Goal: Communication & Community: Share content

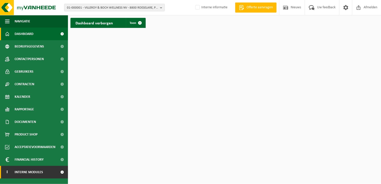
click at [29, 171] on span "Interne modules" at bounding box center [29, 172] width 28 height 13
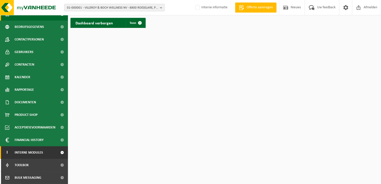
scroll to position [45, 0]
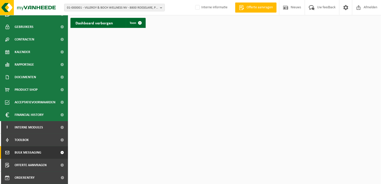
click at [38, 154] on span "Bulk Messaging" at bounding box center [28, 152] width 27 height 13
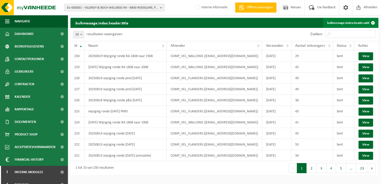
click at [356, 22] on link "bulkmessage.index.header.add" at bounding box center [350, 23] width 55 height 10
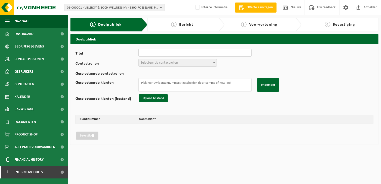
click at [185, 52] on input "Titel" at bounding box center [194, 53] width 113 height 8
click at [144, 53] on input "Titel" at bounding box center [194, 53] width 113 height 8
paste input "Eenmalige wijziging van de ledigingsdag van uw papier/karton container"
drag, startPoint x: 225, startPoint y: 54, endPoint x: 204, endPoint y: 55, distance: 20.7
click at [204, 55] on input "Eenmalige wijziging van de ledigingsdag van uw papier/karton container" at bounding box center [194, 53] width 113 height 8
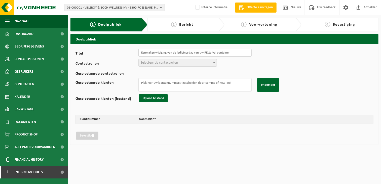
type input "Eenmalige wijziging van de ledigingsdag van uw REstafval container"
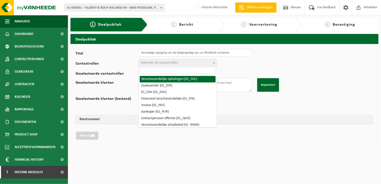
click at [173, 63] on span "Selecteer de contactrollen" at bounding box center [159, 63] width 37 height 4
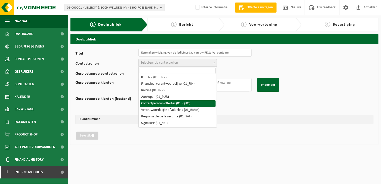
scroll to position [25, 0]
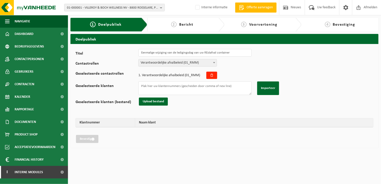
click at [175, 63] on span "Verantwoordelijke afvalbeleid (01_RMM)" at bounding box center [178, 62] width 78 height 7
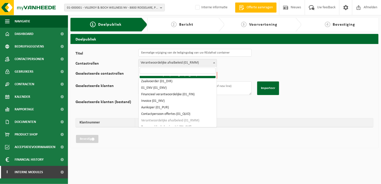
scroll to position [0, 0]
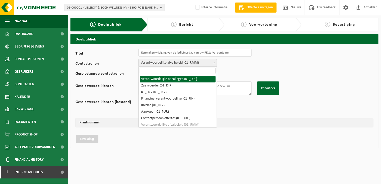
select select "01_COL"
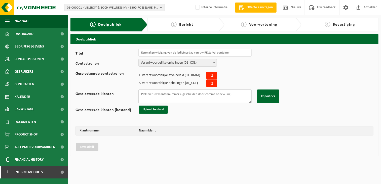
click at [158, 96] on textarea "Geselecteerde klanten" at bounding box center [194, 96] width 113 height 14
click at [157, 95] on textarea "Geselecteerde klanten" at bounding box center [194, 96] width 113 height 14
paste textarea "10-744171 10-965232 10-789642 10-948974 01-050726 01-050726 01-050726 10-942523…"
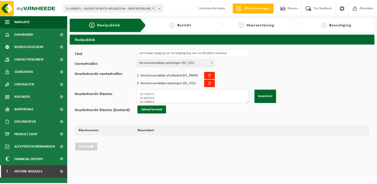
scroll to position [341, 0]
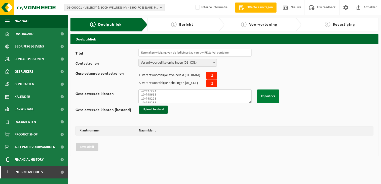
type textarea "10-744171 10-965232 10-789642 10-948974 01-050726 01-050726 01-050726 10-942523…"
click at [267, 96] on button "Importeer" at bounding box center [268, 96] width 22 height 14
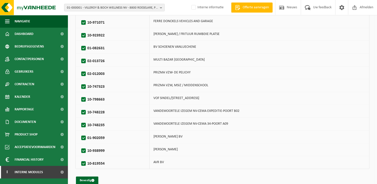
scroll to position [1072, 0]
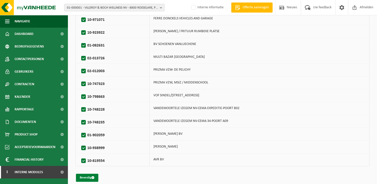
click at [86, 174] on button "Bevestig" at bounding box center [87, 178] width 22 height 8
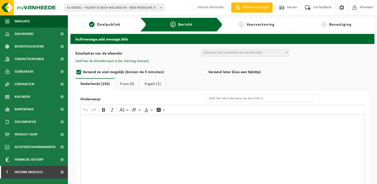
click at [106, 125] on div "Rich Text Editor. Editing area: main. Press Alt+0 for help." at bounding box center [222, 165] width 284 height 101
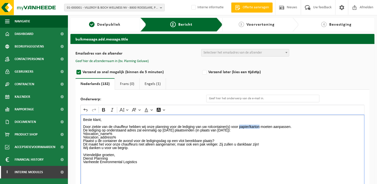
drag, startPoint x: 259, startPoint y: 125, endPoint x: 239, endPoint y: 127, distance: 20.0
click at [239, 127] on p "Door ziekte van de chauffeur hebben wij onze planning voor de lediging van uw r…" at bounding box center [222, 126] width 279 height 11
drag, startPoint x: 162, startPoint y: 129, endPoint x: 175, endPoint y: 130, distance: 13.1
click at [175, 130] on p "Door ziekte van de chauffeur hebben wij onze planning voor de lediging van uw r…" at bounding box center [222, 126] width 279 height 11
click at [190, 128] on p "Door ziekte van de chauffeur hebben wij onze planning voor de lediging van uw r…" at bounding box center [222, 126] width 279 height 11
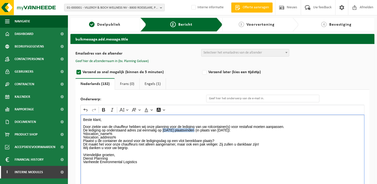
drag, startPoint x: 163, startPoint y: 129, endPoint x: 195, endPoint y: 130, distance: 31.4
click at [195, 130] on p "Door ziekte van de chauffeur hebben wij onze planning voor de lediging van uw r…" at bounding box center [222, 126] width 279 height 11
drag, startPoint x: 271, startPoint y: 130, endPoint x: 243, endPoint y: 128, distance: 27.7
click at [243, 128] on p "Door ziekte van de chauffeur hebben wij onze planning voor de lediging van uw r…" at bounding box center [222, 126] width 279 height 11
click at [288, 132] on p "%location_name% %location_address%" at bounding box center [222, 135] width 279 height 7
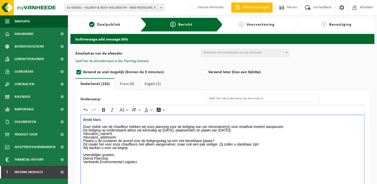
click at [288, 132] on p "%location_name% %location_address%" at bounding box center [222, 135] width 279 height 7
click at [284, 130] on p "Door ziekte van de chauffeur hebben wij onze planning voor de lediging van uw r…" at bounding box center [222, 126] width 279 height 11
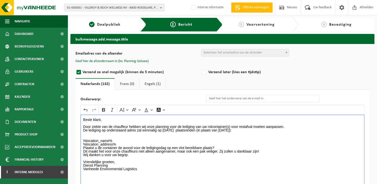
click at [128, 143] on p "%location_name% %location_address%" at bounding box center [222, 142] width 279 height 7
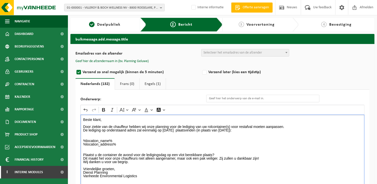
click at [276, 157] on p "Plaatst u de container de avond voor de ledigingsdag op een vlot bereikbare pla…" at bounding box center [222, 156] width 279 height 7
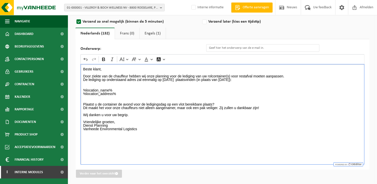
scroll to position [51, 0]
click at [92, 116] on p "Rich Text Editor. Editing area: main. Press Alt+0 for help." at bounding box center [222, 118] width 279 height 4
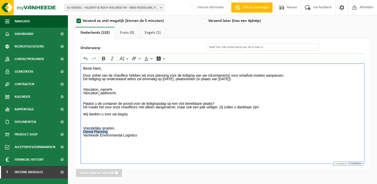
drag, startPoint x: 110, startPoint y: 132, endPoint x: 78, endPoint y: 130, distance: 32.5
click at [78, 130] on div "Onderwerp: Rich Text Editor Undo Redo Bold Italic Font Size Font Family Font Co…" at bounding box center [222, 103] width 294 height 130
click at [103, 57] on icon "Editor toolbar" at bounding box center [103, 58] width 5 height 5
drag, startPoint x: 279, startPoint y: 78, endPoint x: 244, endPoint y: 77, distance: 35.0
click at [244, 77] on p "Door ziekte van de chauffeur hebben wij onze planning voor de lediging van uw r…" at bounding box center [222, 75] width 279 height 11
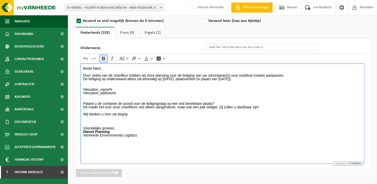
click at [105, 59] on icon "Editor toolbar" at bounding box center [103, 59] width 3 height 4
drag, startPoint x: 199, startPoint y: 78, endPoint x: 163, endPoint y: 78, distance: 36.7
click at [163, 78] on p "Door ziekte van de chauffeur hebben wij onze planning voor de lediging van uw r…" at bounding box center [222, 75] width 279 height 11
click at [105, 58] on icon "Editor toolbar" at bounding box center [103, 58] width 5 height 5
click at [241, 47] on input "Onderwerp:" at bounding box center [262, 47] width 113 height 8
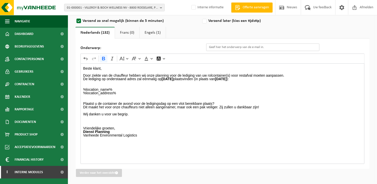
click at [222, 49] on input "Onderwerp:" at bounding box center [262, 47] width 113 height 8
paste input "Eenmalige wijziging van de ledigingsdag van uw papier/karton container"
drag, startPoint x: 302, startPoint y: 48, endPoint x: 289, endPoint y: 47, distance: 13.2
click at [289, 47] on input "Eenmalige wijziging van de ledigingsdag van uw papier/karton container" at bounding box center [262, 47] width 113 height 8
click at [290, 47] on input "Eenmalige wijziging van de ledigingsdag van uw papier/kn containartoer" at bounding box center [262, 47] width 113 height 8
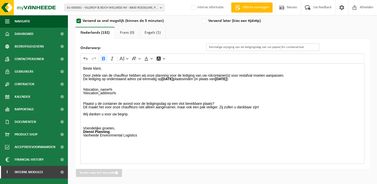
drag, startPoint x: 285, startPoint y: 47, endPoint x: 273, endPoint y: 46, distance: 11.6
click at [273, 46] on input "Eenmalige wijziging van de ledigingsdag van uw papier/kn containartoer" at bounding box center [262, 47] width 113 height 8
drag, startPoint x: 311, startPoint y: 48, endPoint x: 273, endPoint y: 47, distance: 38.0
click at [273, 47] on input "Eenmalige wijziging van de ledigingsdag van uw papier/kn containartoer" at bounding box center [262, 47] width 113 height 8
type input "Eenmalige wijziging van de ledigingsdag van uw restafval container"
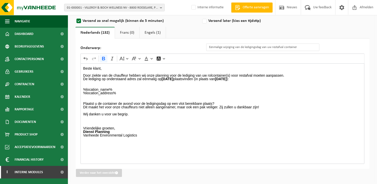
click at [330, 112] on p "Wij danken u voor uw begrip." at bounding box center [222, 114] width 279 height 4
drag, startPoint x: 302, startPoint y: 47, endPoint x: 183, endPoint y: 48, distance: 118.9
click at [183, 48] on div "Onderwerp: Eenmalige wijziging van de ledigingsdag van uw restafval container" at bounding box center [202, 47] width 244 height 8
click at [157, 31] on link "Engels (1)" at bounding box center [153, 33] width 26 height 12
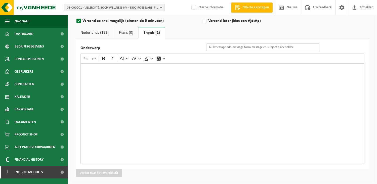
click at [224, 47] on input "Onderwerp" at bounding box center [262, 47] width 113 height 8
paste input "Eenmalige wijziging van de ledigingsdag van uw restafval container"
type input "Eenmalige wijziging van de ledigingsdag van uw restafval container"
click at [183, 98] on div "Rich Text Editor. Editing area: main. Press Alt+0 for help." at bounding box center [222, 113] width 284 height 101
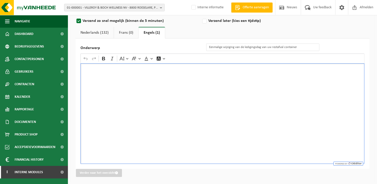
click at [96, 33] on link "Nederlands (132)" at bounding box center [94, 33] width 38 height 12
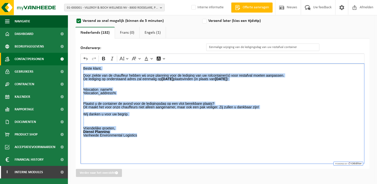
drag, startPoint x: 144, startPoint y: 136, endPoint x: 61, endPoint y: 60, distance: 111.9
click at [61, 60] on div "Navigatie Offerte aanvragen Nieuws Uw feedback Afmelden Dashboard Bedrijfsgegev…" at bounding box center [188, 67] width 377 height 236
copy div "Beste klant, Door ziekte van de chauffeur hebben wij onze planning voor de ledi…"
click at [154, 32] on link "Engels (1)" at bounding box center [153, 33] width 26 height 12
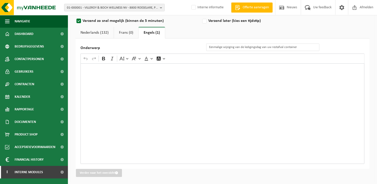
click at [106, 72] on div "Rich Text Editor. Editing area: main. Press Alt+0 for help." at bounding box center [222, 113] width 284 height 101
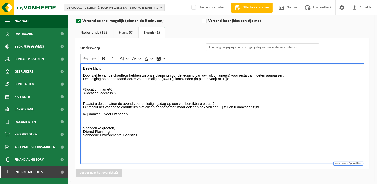
click at [200, 137] on div "Beste klant, Door ziekte van de chauffeur hebben wij onze planning voor de ledi…" at bounding box center [222, 113] width 284 height 101
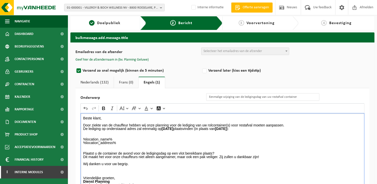
scroll to position [0, 0]
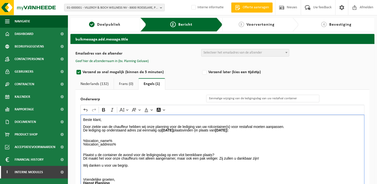
click at [213, 53] on span "Selecteer het emailadres van de afzender" at bounding box center [232, 53] width 59 height 4
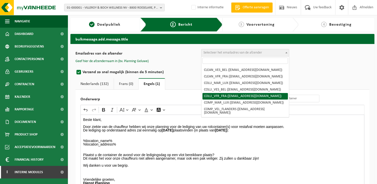
scroll to position [50, 0]
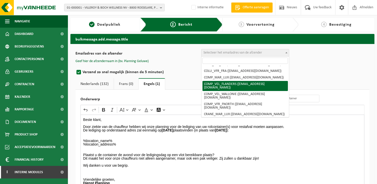
select select "COMP_VEL_FLANDERS"
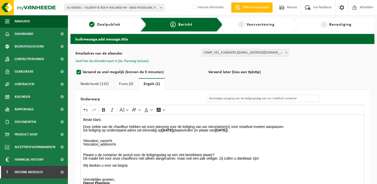
click at [125, 59] on button "Geef hier de afzendernaam in (bv. Planning Geluwe)" at bounding box center [111, 61] width 73 height 5
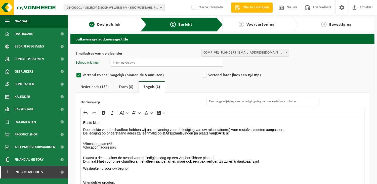
click at [151, 64] on input "text" at bounding box center [166, 63] width 113 height 8
type input "Planning Geluwe"
click at [304, 75] on label "Verzend later (kies een tijdstip)" at bounding box center [264, 75] width 126 height 7
click at [213, 75] on input "Verzend later (kies een tijdstip)" at bounding box center [210, 75] width 3 height 3
radio input "true"
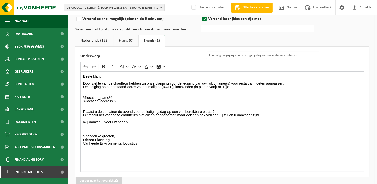
scroll to position [39, 0]
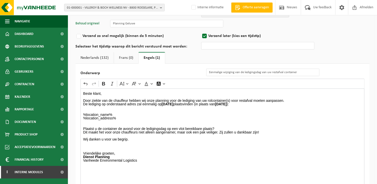
click at [85, 56] on link "Nederlands (132)" at bounding box center [94, 58] width 38 height 12
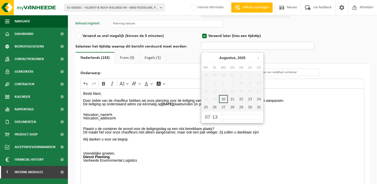
click at [213, 46] on input "text" at bounding box center [257, 46] width 113 height 8
click at [80, 35] on label "Verzend zo snel mogelijk (binnen de 5 minuten)" at bounding box center [138, 35] width 126 height 7
click at [84, 74] on input "Verzend zo snel mogelijk (binnen de 5 minuten)" at bounding box center [85, 75] width 3 height 3
radio input "true"
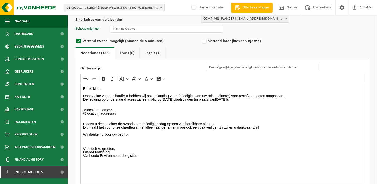
scroll to position [54, 0]
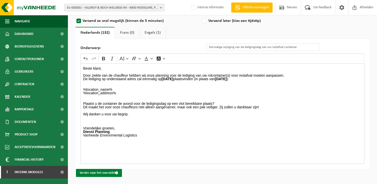
click at [103, 170] on button "Verder naar het overzicht" at bounding box center [99, 173] width 46 height 8
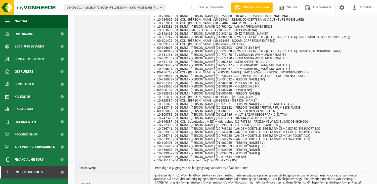
scroll to position [835, 0]
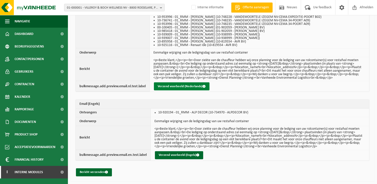
click at [167, 83] on button "Verzend voorbeeld (Nederlands)" at bounding box center [182, 86] width 56 height 8
click at [94, 172] on button "Bericht verzenden" at bounding box center [94, 172] width 36 height 8
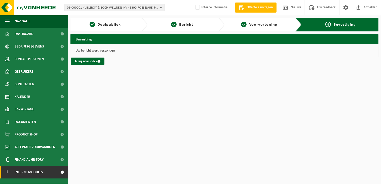
click at [56, 170] on link "I Interne modules" at bounding box center [34, 172] width 68 height 13
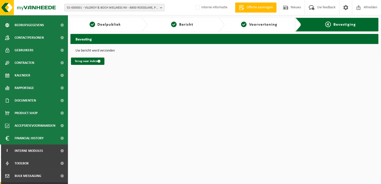
scroll to position [45, 0]
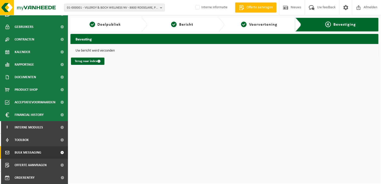
click at [31, 153] on span "Bulk Messaging" at bounding box center [28, 152] width 27 height 13
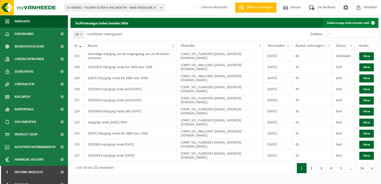
click at [337, 24] on link "bulkmessage.index.header.add" at bounding box center [350, 23] width 55 height 10
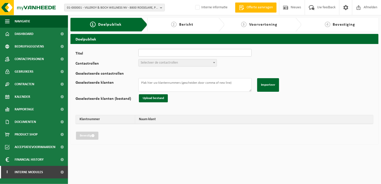
click at [193, 51] on input "Titel" at bounding box center [194, 53] width 113 height 8
click at [205, 52] on input "Eenmalige wijziging van de ledigingsdag van uw REstafval container" at bounding box center [194, 53] width 113 height 8
type input "Eenmalige wijziging van de ledigingsdag van uw Restafval container"
click at [191, 61] on span "Selecteer de contactrollen" at bounding box center [178, 62] width 78 height 7
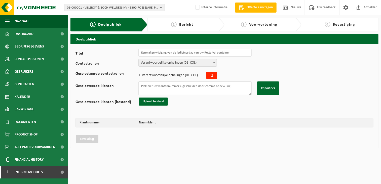
click at [173, 61] on span "Verantwoordelijke ophalingen (01_COL)" at bounding box center [178, 62] width 78 height 7
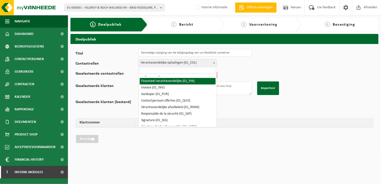
scroll to position [25, 0]
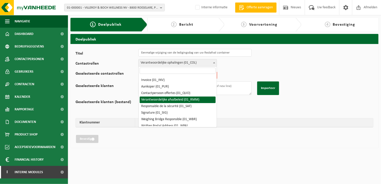
select select "01_RMM"
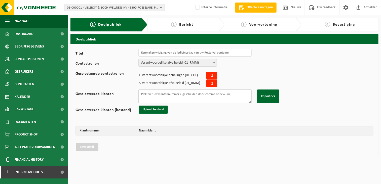
click at [172, 96] on textarea "Geselecteerde klanten" at bounding box center [194, 96] width 113 height 14
click at [153, 95] on textarea "Geselecteerde klanten" at bounding box center [194, 96] width 113 height 14
paste textarea "02-012666 10-758917 10-959788 10-784266 10-801090 10-837031 10-788828 10-965232…"
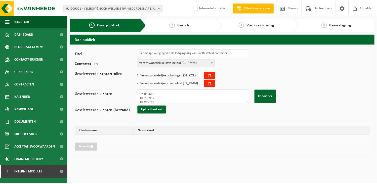
scroll to position [341, 0]
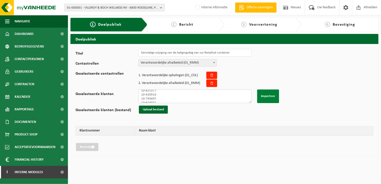
type textarea "02-012666 10-758917 10-959788 10-784266 10-801090 10-837031 10-788828 10-965232…"
click at [270, 96] on button "Importeer" at bounding box center [268, 96] width 22 height 14
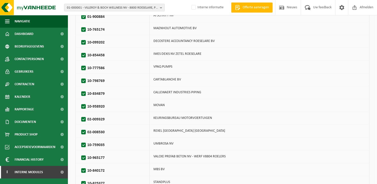
scroll to position [1110, 0]
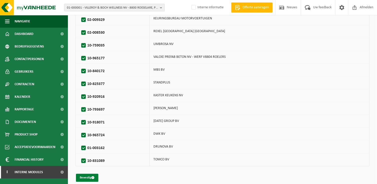
click at [92, 176] on span "submit" at bounding box center [92, 177] width 3 height 3
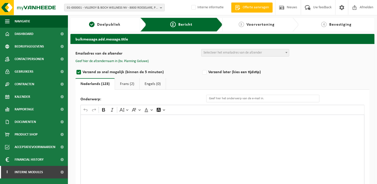
click at [129, 140] on div "Rich Text Editor. Editing area: main. Press Alt+0 for help." at bounding box center [222, 165] width 284 height 101
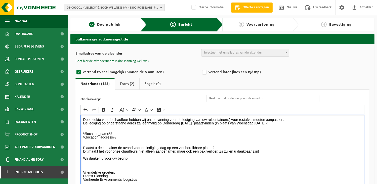
scroll to position [6, 0]
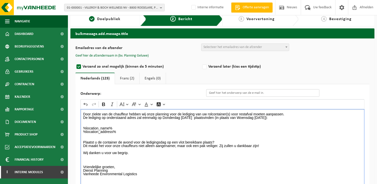
click at [218, 92] on input "Onderwerp:" at bounding box center [262, 93] width 113 height 8
type input "Eenmalige wijziging van de ledigingsdag van uw restafval container"
drag, startPoint x: 198, startPoint y: 117, endPoint x: 162, endPoint y: 118, distance: 36.2
click at [162, 118] on p "Door ziekte van de chauffeur hebben wij onze planning voor de lediging van uw r…" at bounding box center [222, 145] width 279 height 67
drag, startPoint x: 253, startPoint y: 117, endPoint x: 237, endPoint y: 117, distance: 16.1
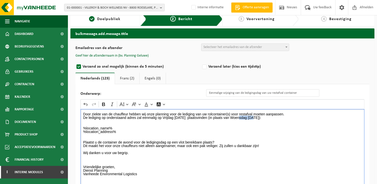
click at [237, 117] on p "Door ziekte van de chauffeur hebben wij onze planning voor de lediging van uw r…" at bounding box center [222, 145] width 279 height 67
click at [239, 126] on p "Door ziekte van de chauffeur hebben wij onze planning voor de lediging van uw r…" at bounding box center [222, 145] width 279 height 67
click at [292, 114] on p "Door ziekte van de chauffeur hebben wij onze planning voor de lediging van uw r…" at bounding box center [222, 145] width 279 height 67
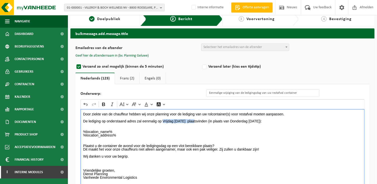
drag, startPoint x: 193, startPoint y: 119, endPoint x: 162, endPoint y: 120, distance: 30.9
click at [162, 120] on p "⁠⁠⁠⁠⁠⁠⁠ De lediging op onderstaand adres zal eenmalig op Vrijdag 22/08/2025 pla…" at bounding box center [222, 149] width 279 height 67
click at [103, 103] on icon "Editor toolbar" at bounding box center [103, 104] width 5 height 5
click at [180, 133] on p "De lediging op onderstaand adres zal eenmalig op Vrijdag 22/08/2025 plaatsvinde…" at bounding box center [222, 149] width 279 height 67
drag, startPoint x: 272, startPoint y: 120, endPoint x: 238, endPoint y: 120, distance: 34.2
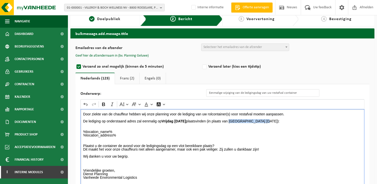
click at [238, 120] on p "De lediging op onderstaand adres zal eenmalig op Vrijdag 22/08/2025 plaatsvinde…" at bounding box center [222, 149] width 279 height 67
click at [105, 104] on icon "Editor toolbar" at bounding box center [103, 104] width 5 height 5
click at [164, 140] on p "De lediging op onderstaand adres zal eenmalig op Vrijdag 22/08/2025 plaatsvinde…" at bounding box center [222, 149] width 279 height 67
drag, startPoint x: 113, startPoint y: 174, endPoint x: 79, endPoint y: 173, distance: 34.2
click at [79, 173] on div "Onderwerp: Eenmalige wijziging van de ledigingsdag van uw restafval container R…" at bounding box center [222, 149] width 294 height 130
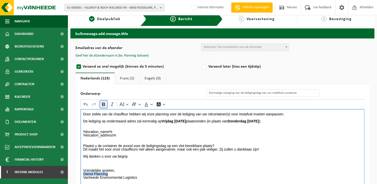
click at [105, 103] on icon "Editor toolbar" at bounding box center [103, 104] width 5 height 5
click at [159, 168] on p "De lediging op onderstaand adres zal eenmalig op Vrijdag 22/08/2025 plaatsvinde…" at bounding box center [222, 149] width 279 height 67
click at [123, 76] on link "Frans (2)" at bounding box center [127, 79] width 24 height 12
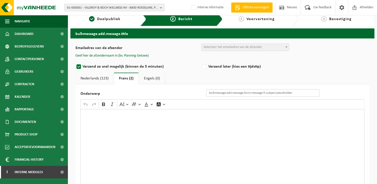
click at [220, 94] on input "Onderwerp" at bounding box center [262, 93] width 113 height 8
paste input "Changement exceptionnel du jour de vidange de vos papier/carton"
drag, startPoint x: 288, startPoint y: 93, endPoint x: 355, endPoint y: 98, distance: 67.1
click at [355, 98] on div "Onderwerp Changement exceptionnel du jour de vidange de vos papier/carton Rich …" at bounding box center [222, 149] width 294 height 130
click at [287, 93] on input "Changement exceptionnel du jour de vidange de vos papier/carton" at bounding box center [262, 93] width 113 height 8
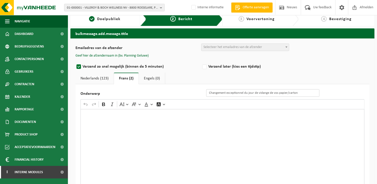
click at [287, 93] on input "Changement exceptionnel du jour de vidange de vos papier/carton" at bounding box center [262, 93] width 113 height 8
click at [316, 122] on div "Rich Text Editor. Editing area: main. Press Alt+0 for help." at bounding box center [222, 159] width 284 height 101
drag, startPoint x: 302, startPoint y: 93, endPoint x: 277, endPoint y: 92, distance: 24.9
click at [277, 92] on input "Changement exceptionnel du jour de vidange de vos papier/carton" at bounding box center [262, 93] width 113 height 8
click at [289, 92] on input "Changement exceptionnel du jour de vidange de vos papier/carton" at bounding box center [262, 93] width 113 height 8
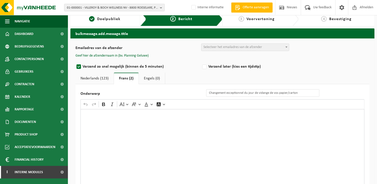
click at [313, 123] on div "Rich Text Editor. Editing area: main. Press Alt+0 for help." at bounding box center [222, 159] width 284 height 101
click at [299, 93] on input "Changement exceptionnel du jour de vidange de vos papier/carton" at bounding box center [262, 93] width 113 height 8
type input "Changement exceptionnel du jour de vidange de vos Déchets Residuel"
click at [126, 128] on div "Rich Text Editor. Editing area: main. Press Alt+0 for help." at bounding box center [222, 159] width 284 height 101
click at [147, 130] on div "Rich Text Editor. Editing area: main. Press Alt+0 for help." at bounding box center [222, 159] width 284 height 101
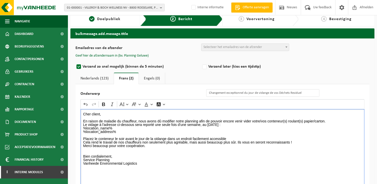
drag, startPoint x: 327, startPoint y: 119, endPoint x: 304, endPoint y: 122, distance: 22.5
click at [304, 122] on p "En raison de maladie du chauffeur, nous avons dû modifier notre planning afin d…" at bounding box center [222, 121] width 279 height 11
click at [341, 72] on div "Emailadres van de afzender BULK_MAR_LUX (planning.messancy@vanheede.com) BULK_V…" at bounding box center [222, 128] width 294 height 171
click at [332, 122] on p "En raison de maladie du chauffeur, nous avons dû modifier notre planning afin d…" at bounding box center [222, 121] width 279 height 11
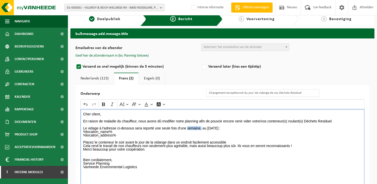
drag, startPoint x: 187, startPoint y: 127, endPoint x: 201, endPoint y: 127, distance: 13.8
click at [201, 127] on p "⁠⁠⁠⁠⁠⁠⁠ Le vidage à l'adresse ci-dessous sera reporté une seule fois d'une sema…" at bounding box center [222, 126] width 279 height 7
drag, startPoint x: 156, startPoint y: 126, endPoint x: 236, endPoint y: 127, distance: 80.4
click at [236, 127] on p "Le vidage à l'adresse ci-dessous sera reporté une seule fois d'une jour au merc…" at bounding box center [222, 126] width 279 height 7
drag, startPoint x: 285, startPoint y: 127, endPoint x: 257, endPoint y: 126, distance: 27.7
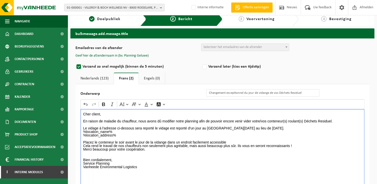
click at [257, 126] on p "Le vidage à l'adresse ci-dessous sera reporté le vidage est reporté d'un jour a…" at bounding box center [222, 126] width 279 height 7
drag, startPoint x: 105, startPoint y: 103, endPoint x: 174, endPoint y: 125, distance: 72.3
click at [105, 103] on icon "Editor toolbar" at bounding box center [103, 104] width 5 height 5
drag, startPoint x: 242, startPoint y: 126, endPoint x: 207, endPoint y: 128, distance: 34.5
click at [207, 128] on p "Le vidage à l'adresse ci-dessous sera reporté le vidage est reporté d'un jour a…" at bounding box center [222, 126] width 279 height 7
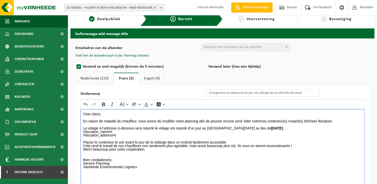
click at [231, 133] on p "%location_name% %location_address%" at bounding box center [222, 133] width 279 height 7
drag, startPoint x: 239, startPoint y: 126, endPoint x: 208, endPoint y: 129, distance: 31.0
click at [208, 129] on p "Le vidage à l'adresse ci-dessous sera reporté le vidage est reporté d'un jour a…" at bounding box center [222, 126] width 279 height 7
click at [105, 104] on icon "Editor toolbar" at bounding box center [103, 105] width 3 height 4
click at [289, 129] on p "Le vidage à l'adresse ci-dessous sera reporté le vidage est reporté d'un jour a…" at bounding box center [222, 126] width 279 height 7
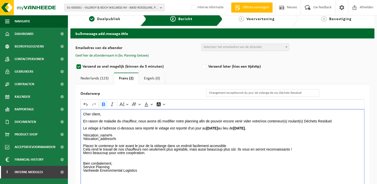
click at [227, 146] on p "Placez le conteneur le soir avant le jour de la vidange dans un endroit facilem…" at bounding box center [222, 146] width 279 height 11
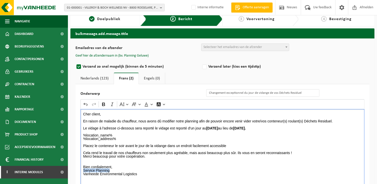
drag, startPoint x: 120, startPoint y: 171, endPoint x: 79, endPoint y: 169, distance: 40.8
click at [79, 169] on div "Onderwerp Changement exceptionnel du jour de vidange de vos Déchets Residuel Ri…" at bounding box center [222, 149] width 294 height 130
click at [103, 103] on icon "Editor toolbar" at bounding box center [103, 105] width 3 height 4
click at [147, 173] on p "Bien cordialement, Service Planning Vanheede Environmental Logistics" at bounding box center [222, 171] width 279 height 18
click at [92, 78] on link "Nederlands (123)" at bounding box center [94, 79] width 38 height 12
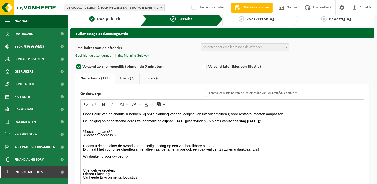
click at [216, 133] on p "De lediging op onderstaand adres zal eenmalig op Vrijdag 22/08/2025 plaatsvinde…" at bounding box center [222, 149] width 279 height 67
click at [128, 78] on link "Frans (2)" at bounding box center [127, 79] width 24 height 12
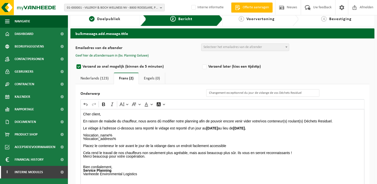
click at [236, 49] on span "Selecteer het emailadres van de afzender" at bounding box center [232, 47] width 59 height 4
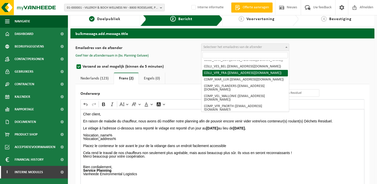
scroll to position [50, 0]
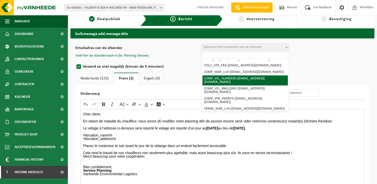
select select "COMP_VEL_FLANDERS"
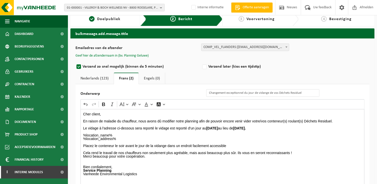
click at [142, 54] on button "Geef hier de afzendernaam in (bv. Planning Geluwe)" at bounding box center [111, 56] width 73 height 5
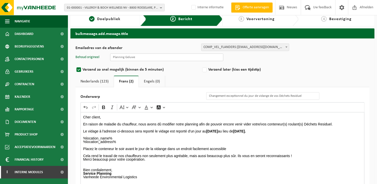
click at [157, 59] on input "text" at bounding box center [166, 58] width 113 height 8
type input "Planning Geluwe"
click at [97, 80] on link "Nederlands (123)" at bounding box center [94, 82] width 38 height 12
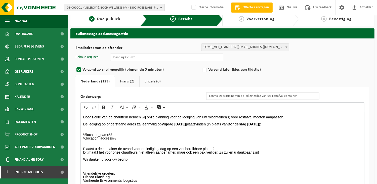
click at [366, 64] on div "Emailadres van de afzender BULK_MAR_LUX (planning.messancy@vanheede.com) BULK_V…" at bounding box center [222, 130] width 294 height 174
click at [131, 81] on link "Frans (2)" at bounding box center [127, 82] width 24 height 12
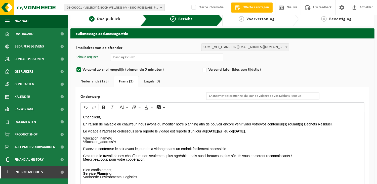
click at [319, 51] on div "Emailadres van de afzender BULK_MAR_LUX (planning.messancy@vanheede.com) BULK_V…" at bounding box center [222, 130] width 294 height 174
click at [96, 78] on link "Nederlands (123)" at bounding box center [94, 82] width 38 height 12
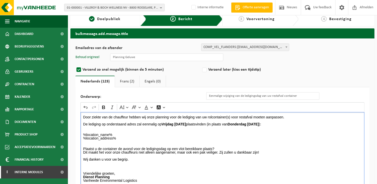
click at [316, 148] on p "De lediging op onderstaand adres zal eenmalig op Vrijdag 22/08/2025 plaatsvinde…" at bounding box center [222, 152] width 279 height 67
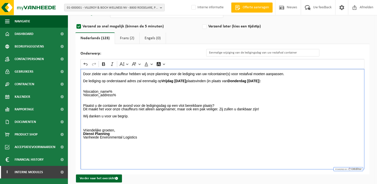
scroll to position [54, 0]
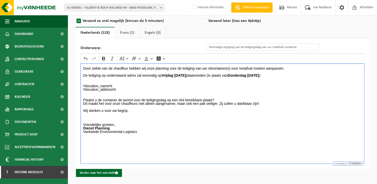
click at [129, 32] on link "Frans (2)" at bounding box center [127, 33] width 24 height 12
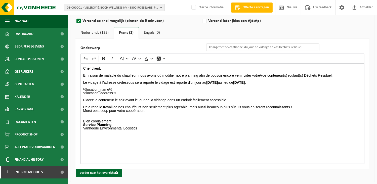
click at [188, 140] on div "Cher client, En raison de maladie du chauffeur, nous avons dû modifier notre pl…" at bounding box center [222, 113] width 284 height 101
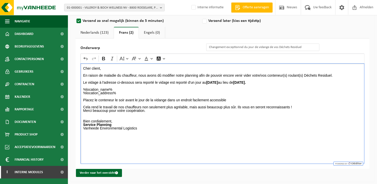
click at [239, 124] on p "Bien cordialement, Service Planning Vanheede Environmental Logistics ⁠⁠⁠⁠⁠⁠⁠" at bounding box center [222, 125] width 279 height 18
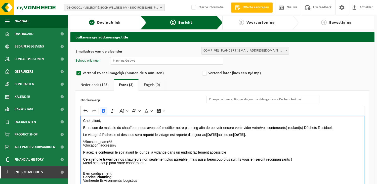
scroll to position [0, 0]
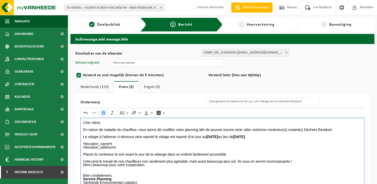
click at [89, 85] on link "Nederlands (123)" at bounding box center [94, 87] width 38 height 12
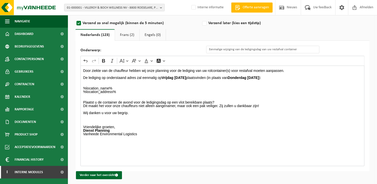
scroll to position [54, 0]
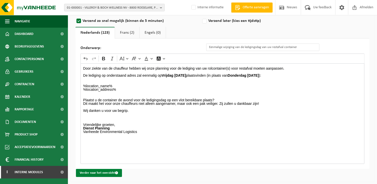
click at [92, 172] on button "Verder naar het overzicht" at bounding box center [99, 173] width 46 height 8
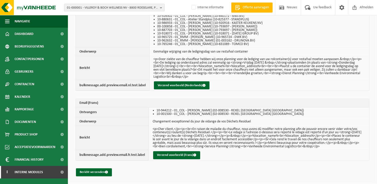
scroll to position [811, 0]
click at [163, 82] on button "Verzend voorbeeld (Nederlands)" at bounding box center [182, 85] width 56 height 8
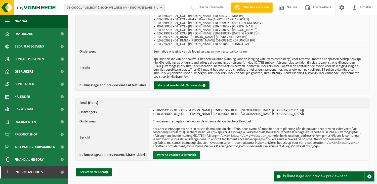
click at [163, 154] on button "Verzend voorbeeld (Frans)" at bounding box center [176, 155] width 47 height 8
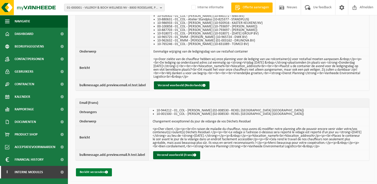
click at [96, 172] on button "Bericht verzenden" at bounding box center [94, 172] width 36 height 8
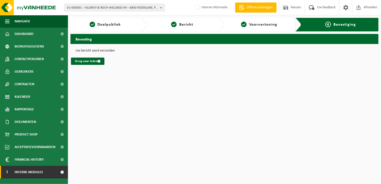
click at [43, 171] on link "I Interne modules" at bounding box center [34, 172] width 68 height 13
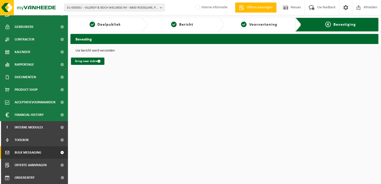
click at [26, 152] on span "Bulk Messaging" at bounding box center [28, 152] width 27 height 13
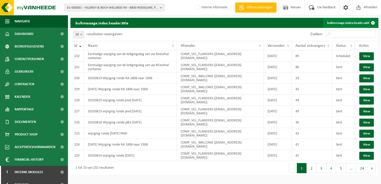
click at [349, 21] on link "bulkmessage.index.header.add" at bounding box center [350, 23] width 55 height 10
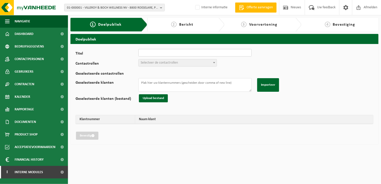
click at [165, 53] on input "Titel" at bounding box center [194, 53] width 113 height 8
type input "Eenmalige wijziging van de ledigingsdag van uw Restafval container"
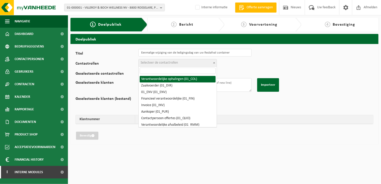
click at [160, 63] on span "Selecteer de contactrollen" at bounding box center [159, 63] width 37 height 4
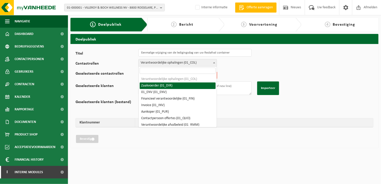
click at [173, 63] on span "Verantwoordelijke ophalingen (01_COL)" at bounding box center [178, 62] width 78 height 7
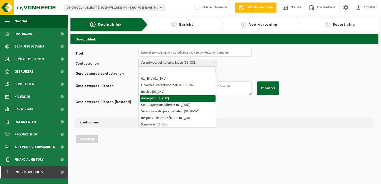
scroll to position [25, 0]
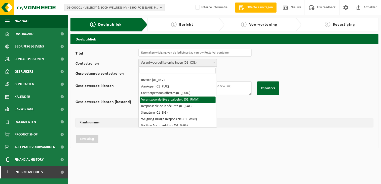
select select "01_RMM"
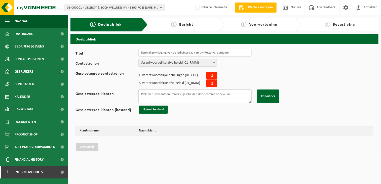
click at [149, 96] on textarea "Geselecteerde klanten" at bounding box center [194, 96] width 113 height 14
paste textarea "10-987421 01-088658 01-903733 10-934401 10-757914 10-747479 10-879403 10-943746…"
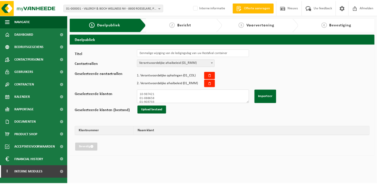
scroll to position [265, 0]
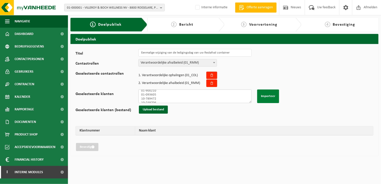
type textarea "10-987421 01-088658 01-903733 10-934401 10-757914 10-747479 10-879403 10-943746…"
click at [271, 94] on button "Importeer" at bounding box center [268, 96] width 22 height 14
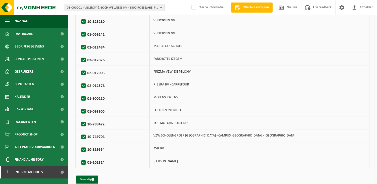
scroll to position [812, 0]
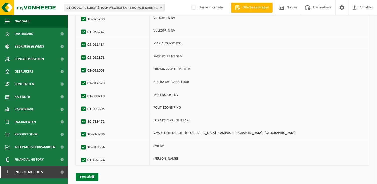
click at [81, 174] on button "Bevestig" at bounding box center [87, 177] width 22 height 8
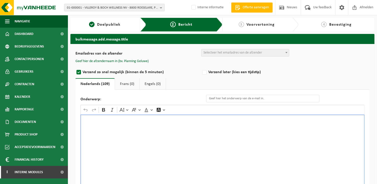
click at [114, 132] on div "Rich Text Editor. Editing area: main. Press Alt+0 for help." at bounding box center [222, 165] width 284 height 101
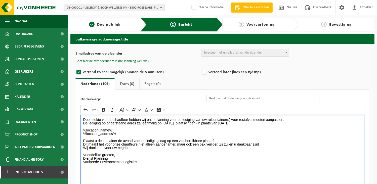
click at [225, 97] on input "Onderwerp:" at bounding box center [262, 99] width 113 height 8
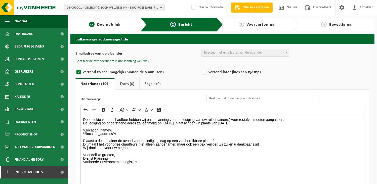
type input "Eenmalige wijziging van de ledigingsdag van uw restafval container"
click at [297, 143] on p "Plaatst u de container de avond voor de ledigingsdag op een vlot bereikbare pla…" at bounding box center [222, 140] width 279 height 11
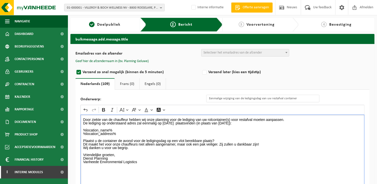
click at [304, 117] on div "Door ziekte van de chauffeur hebben wij onze planning voor de lediging van uw r…" at bounding box center [222, 165] width 284 height 101
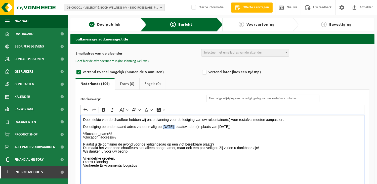
drag, startPoint x: 174, startPoint y: 126, endPoint x: 162, endPoint y: 128, distance: 11.7
click at [162, 128] on p "De lediging op onderstaand adres zal eenmalig op Vrijdag 22/08/2025 plaatsvinde…" at bounding box center [222, 127] width 279 height 4
drag, startPoint x: 258, startPoint y: 127, endPoint x: 240, endPoint y: 127, distance: 17.6
click at [240, 127] on p "De lediging op onderstaand adres zal eenmalig op Zaterdag 23/08/2025 plaatsvind…" at bounding box center [222, 127] width 279 height 4
click at [284, 127] on p "De lediging op onderstaand adres zal eenmalig op Zaterdag 23/08/2025 plaatsvind…" at bounding box center [222, 127] width 279 height 4
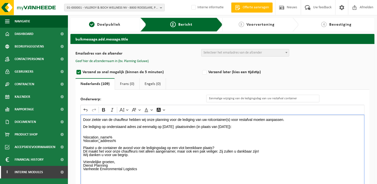
click at [139, 140] on p "%location_name% %location_address%" at bounding box center [222, 137] width 279 height 11
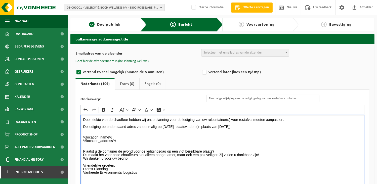
click at [267, 154] on p "Plaatst u de container de avond voor de ledigingsdag op een vlot bereikbare pla…" at bounding box center [222, 151] width 279 height 11
drag, startPoint x: 110, startPoint y: 172, endPoint x: 77, endPoint y: 172, distance: 33.2
click at [77, 172] on div "Onderwerp: Eenmalige wijziging van de ledigingsdag van uw restafval container R…" at bounding box center [222, 155] width 294 height 130
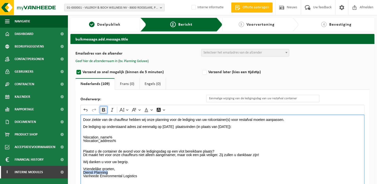
click at [104, 107] on icon "Editor toolbar" at bounding box center [103, 109] width 5 height 5
click at [151, 173] on p "Vriendelijke groeten, Dienst Planning Vanheede Environmental Logistics" at bounding box center [222, 174] width 279 height 14
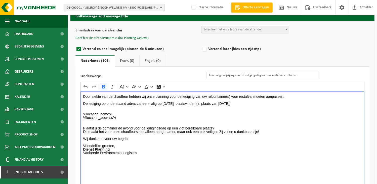
scroll to position [50, 0]
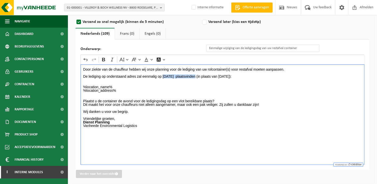
drag, startPoint x: 196, startPoint y: 75, endPoint x: 162, endPoint y: 76, distance: 33.9
click at [162, 76] on p "De lediging op onderstaand adres zal eenmalig op Zaterdag 23/08/2025 plaatsvind…" at bounding box center [222, 77] width 279 height 4
drag, startPoint x: 103, startPoint y: 59, endPoint x: 154, endPoint y: 83, distance: 56.9
click at [103, 59] on icon "Editor toolbar" at bounding box center [103, 59] width 5 height 5
click at [176, 92] on p "Rich Text Editor. Editing area: main. Press Alt+0 for help." at bounding box center [222, 94] width 279 height 4
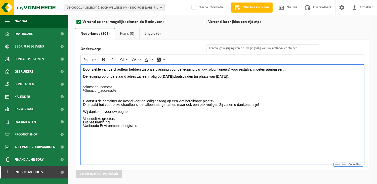
drag, startPoint x: 270, startPoint y: 76, endPoint x: 240, endPoint y: 75, distance: 30.2
click at [240, 75] on p "De lediging op onderstaand adres zal eenmalig op Zaterdag 23/08/2025 plaatsvind…" at bounding box center [222, 77] width 279 height 4
click at [103, 57] on icon "Editor toolbar" at bounding box center [103, 59] width 5 height 5
click at [321, 111] on p "Wij danken u voor uw begrip." at bounding box center [222, 112] width 279 height 4
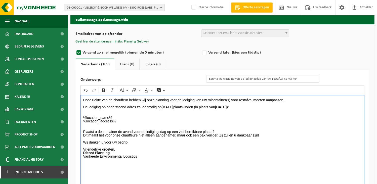
scroll to position [0, 0]
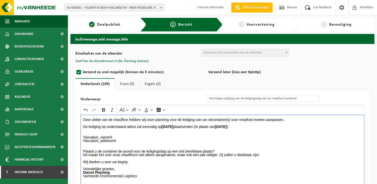
click at [275, 52] on span "Selecteer het emailadres van de afzender" at bounding box center [244, 52] width 87 height 7
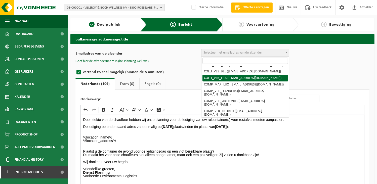
scroll to position [50, 0]
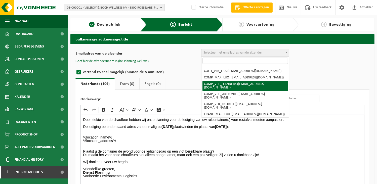
select select "COMP_VEL_FLANDERS"
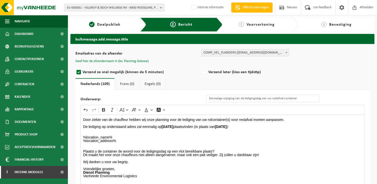
click at [111, 62] on button "Geef hier de afzendernaam in (bv. Planning Geluwe)" at bounding box center [111, 61] width 73 height 5
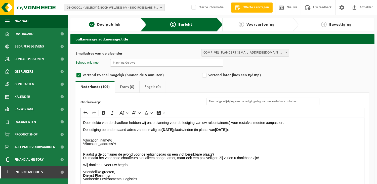
drag, startPoint x: 151, startPoint y: 62, endPoint x: 135, endPoint y: 64, distance: 15.3
click at [151, 62] on input "text" at bounding box center [166, 63] width 113 height 8
type input "Planning Geluwe"
click at [290, 67] on div "Emailadres van de afzender BULK_MAR_LUX (planning.messancy@vanheede.com) BULK_V…" at bounding box center [222, 136] width 294 height 174
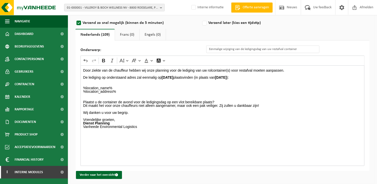
scroll to position [54, 0]
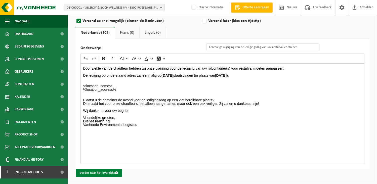
click at [106, 172] on button "Verder naar het overzicht" at bounding box center [99, 173] width 46 height 8
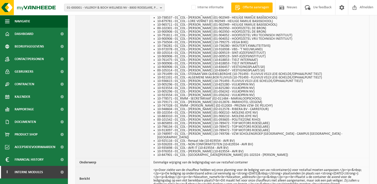
scroll to position [605, 0]
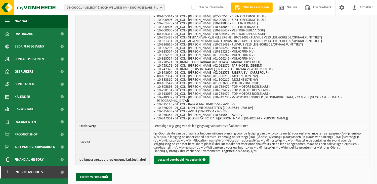
click at [166, 156] on button "Verzend voorbeeld (Nederlands)" at bounding box center [182, 160] width 56 height 8
click at [349, 79] on li "10-883310 - 01_COL - [PERSON_NAME] (01-900210 - MOLENS JOYE NV)" at bounding box center [260, 80] width 206 height 4
click at [94, 173] on button "Bericht verzenden" at bounding box center [94, 177] width 36 height 8
